Goal: Check status: Check status

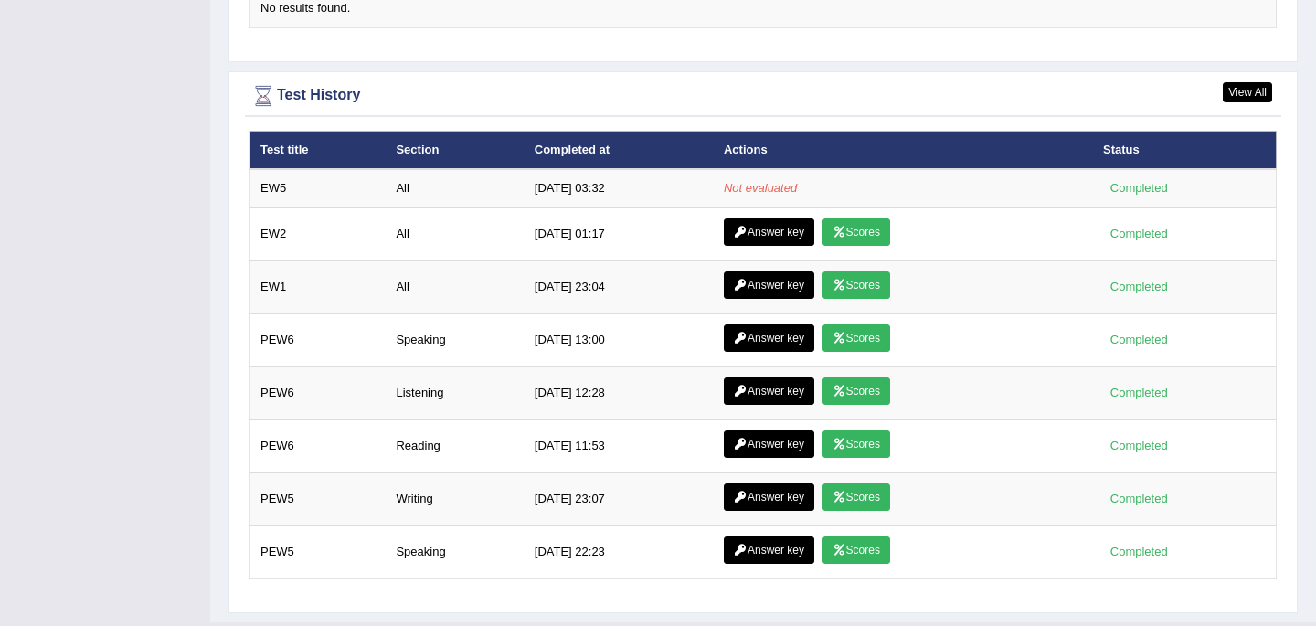
scroll to position [2379, 0]
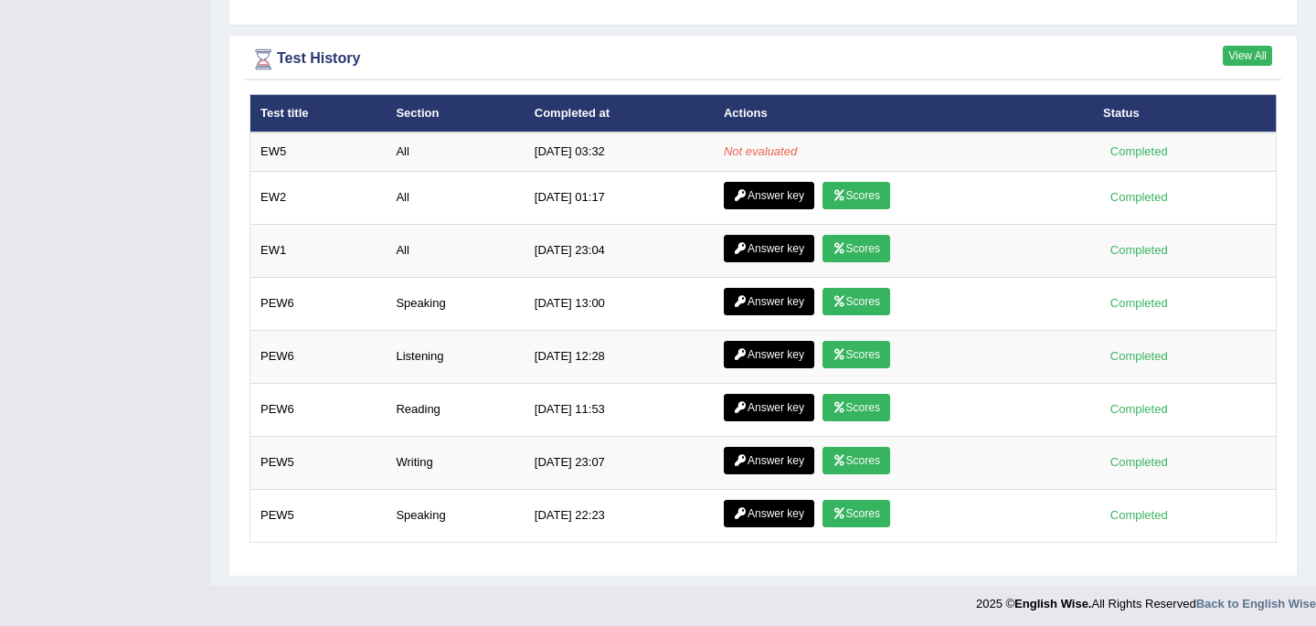
click at [1250, 51] on link "View All" at bounding box center [1247, 56] width 49 height 20
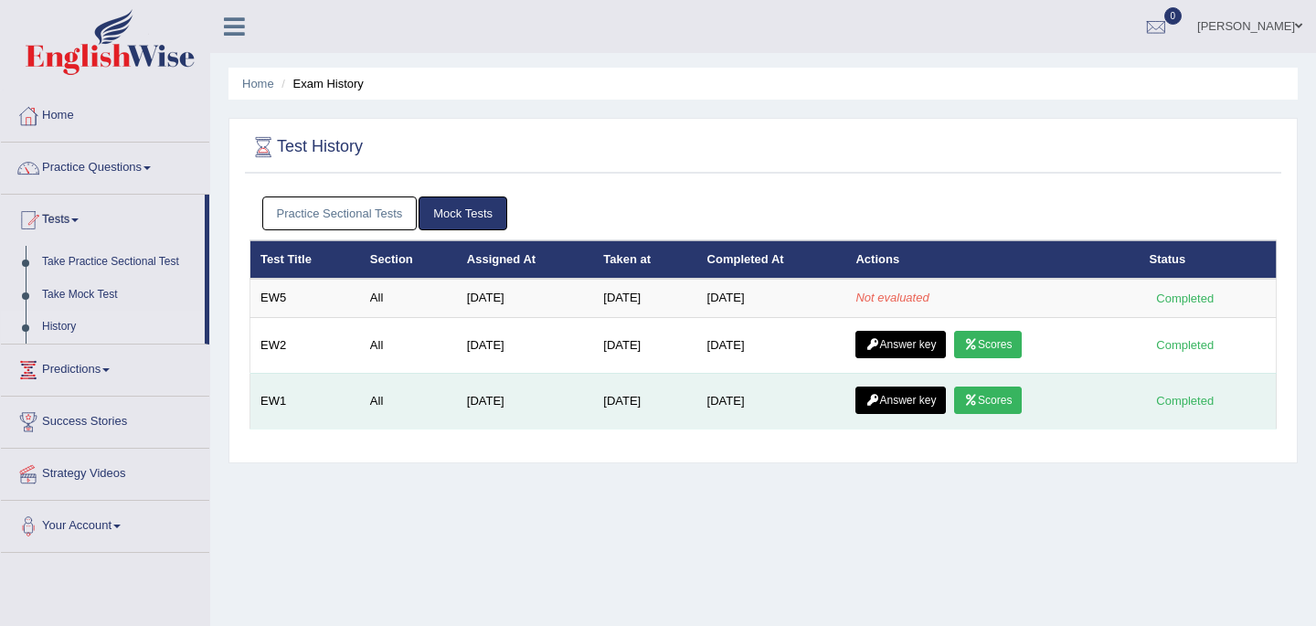
click at [995, 404] on link "Scores" at bounding box center [988, 400] width 68 height 27
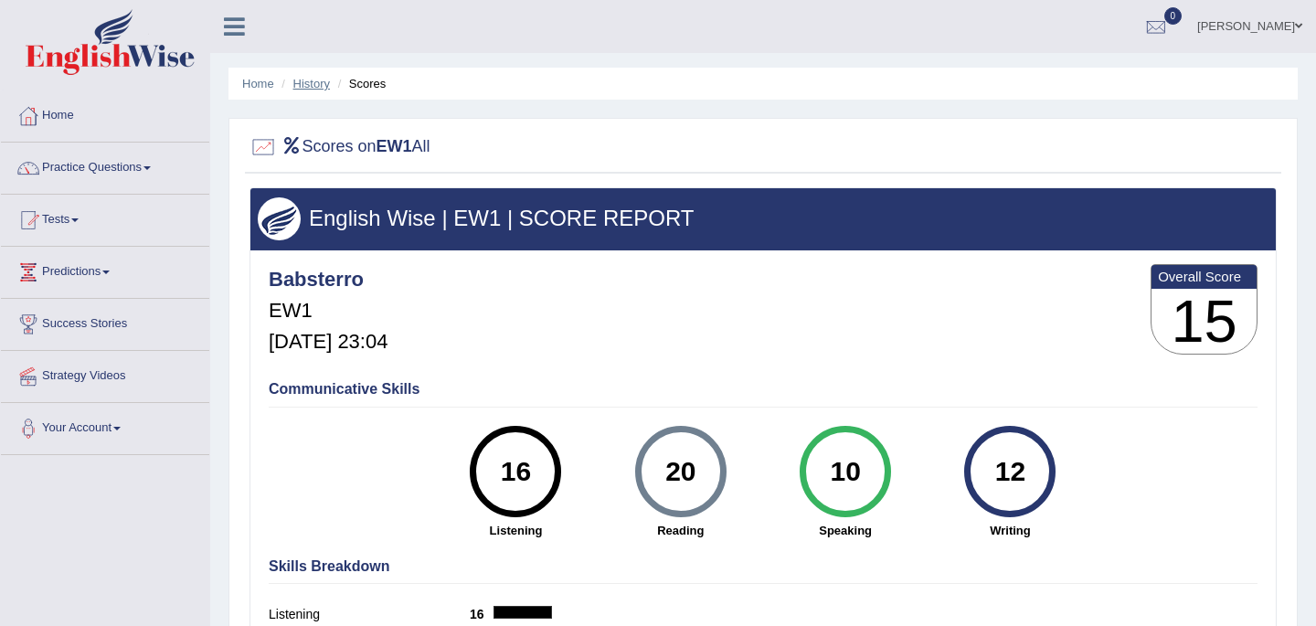
click at [305, 83] on link "History" at bounding box center [311, 84] width 37 height 14
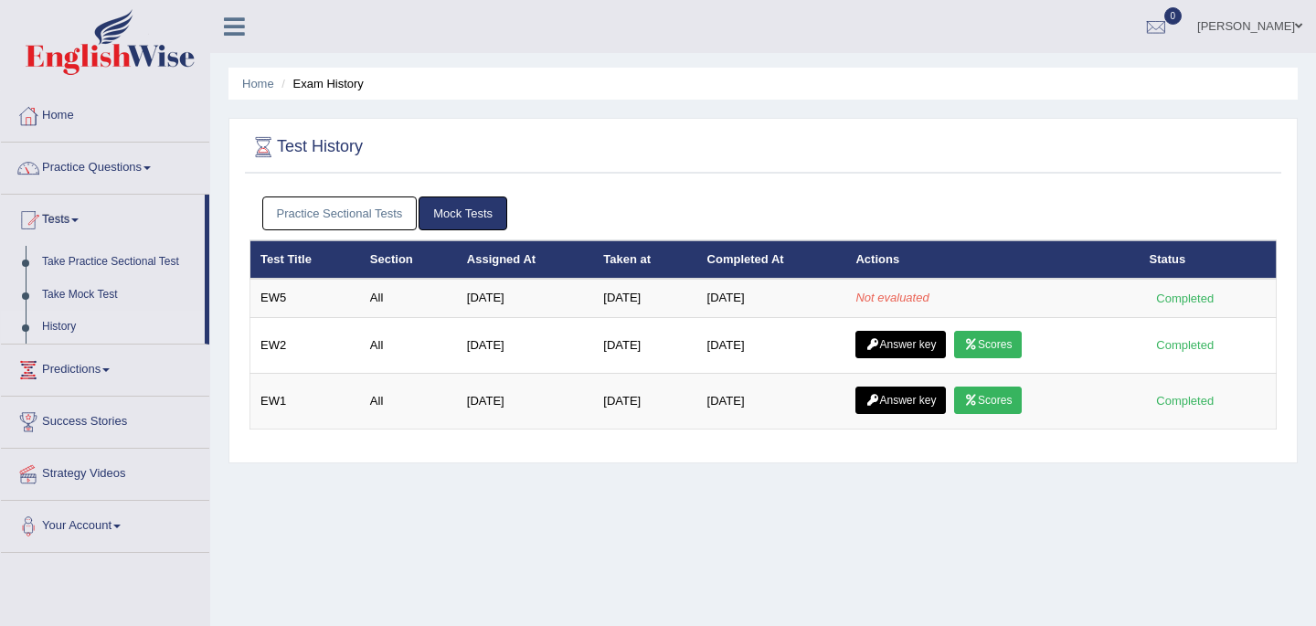
click at [63, 115] on link "Home" at bounding box center [105, 113] width 208 height 46
